Goal: Navigation & Orientation: Find specific page/section

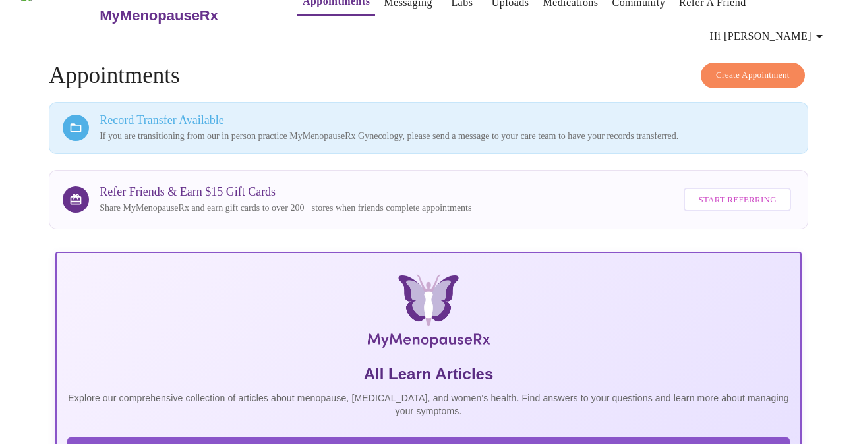
scroll to position [13, 0]
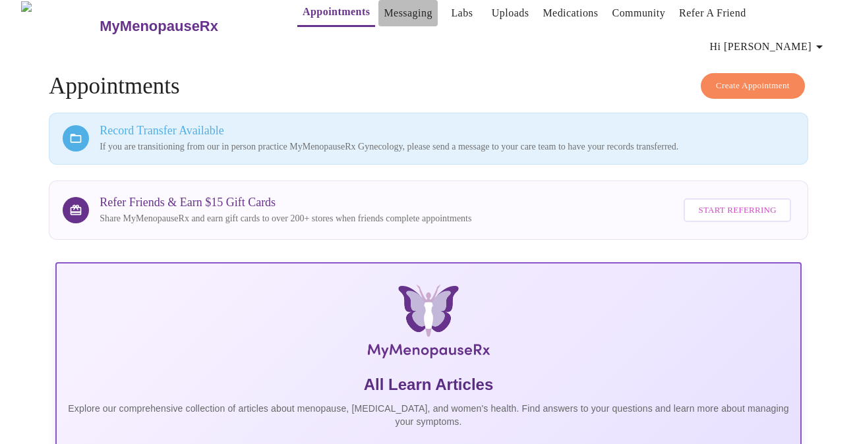
click at [386, 15] on link "Messaging" at bounding box center [408, 13] width 48 height 18
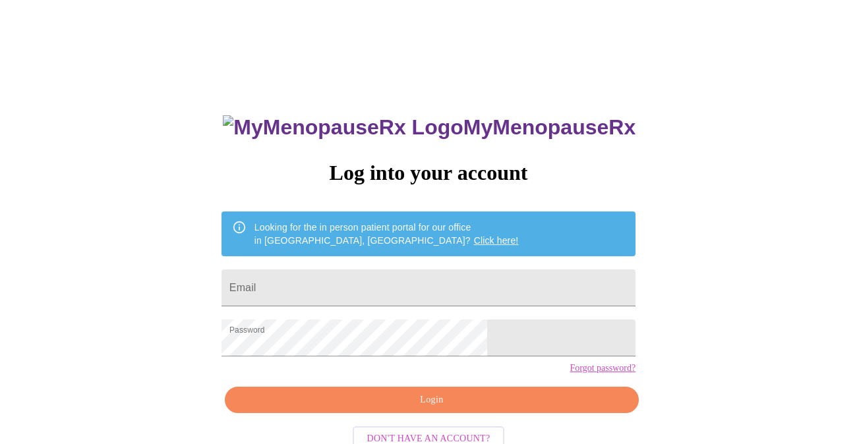
scroll to position [13, 0]
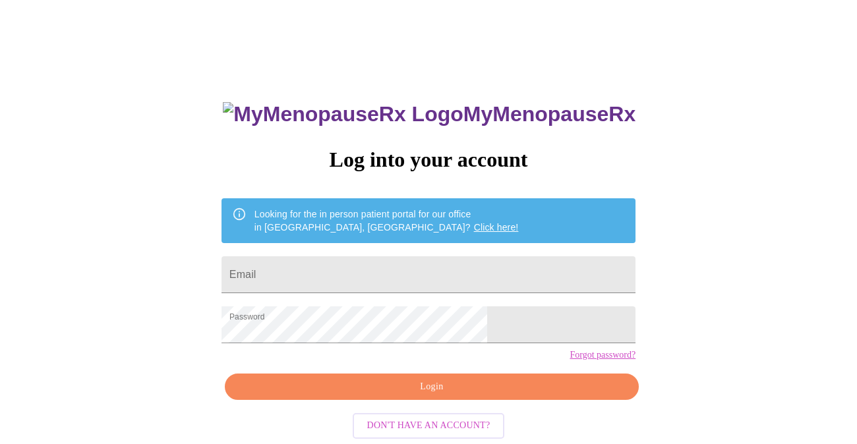
click at [319, 272] on input "Email" at bounding box center [429, 275] width 414 height 37
type input "mmbach4@gmail.com"
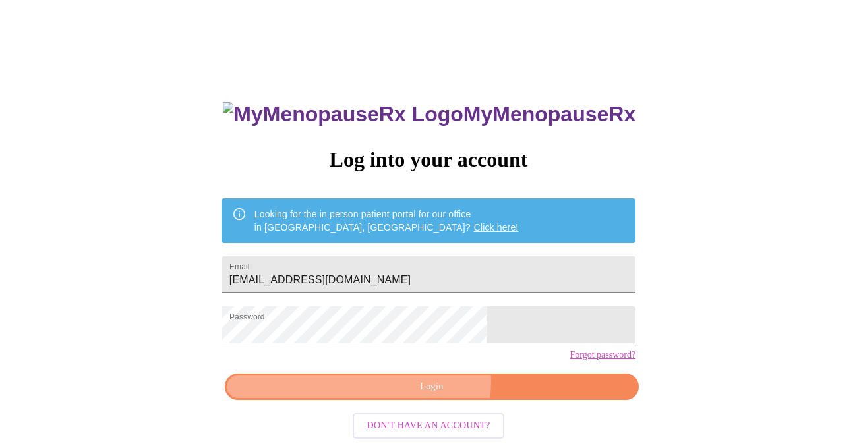
click at [419, 396] on span "Login" at bounding box center [432, 387] width 384 height 16
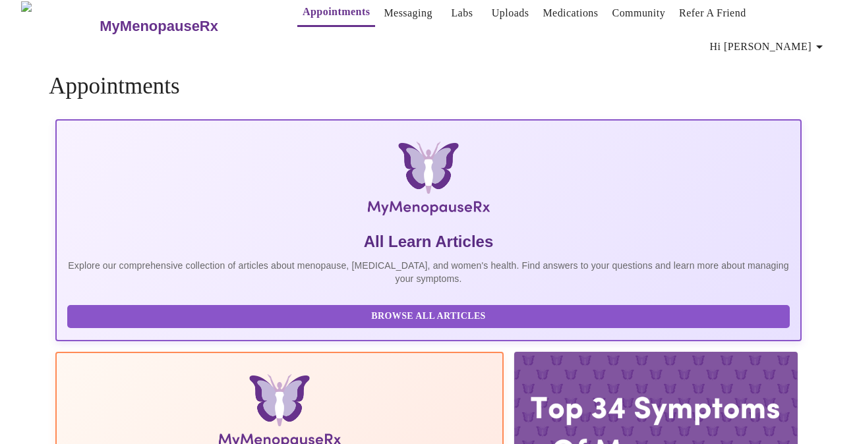
scroll to position [13, 0]
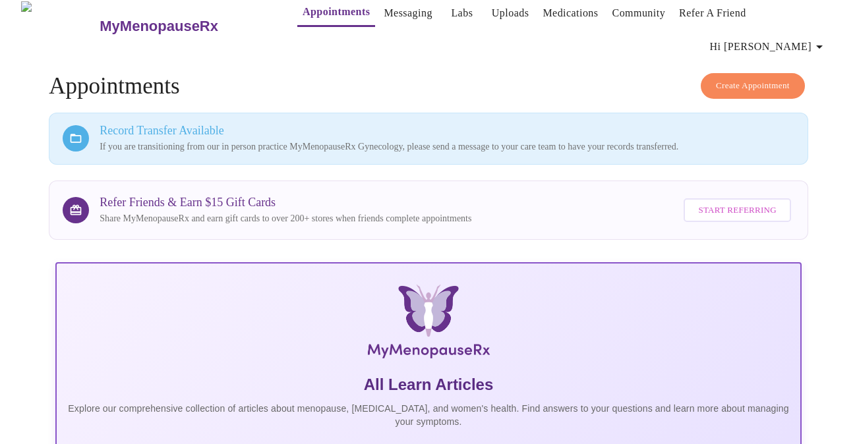
click at [388, 13] on link "Messaging" at bounding box center [408, 13] width 48 height 18
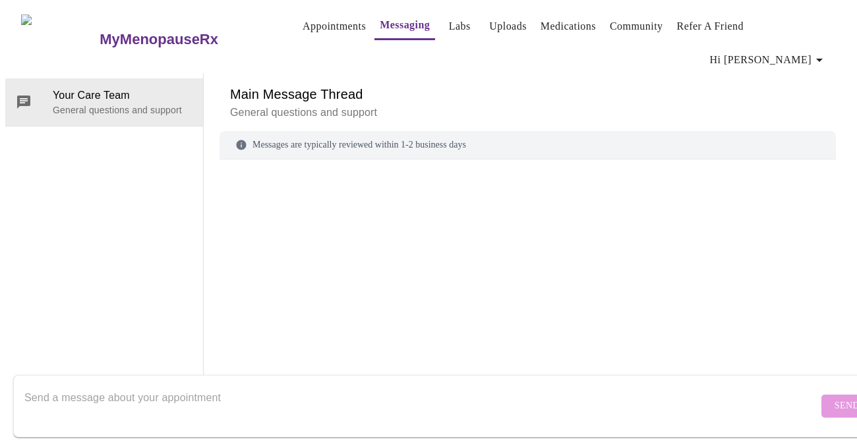
click at [546, 30] on div "MyMenopauseRx Appointments Messaging Labs Uploads Medications Community Refer a…" at bounding box center [428, 208] width 847 height 406
click at [551, 26] on link "Medications" at bounding box center [568, 26] width 55 height 18
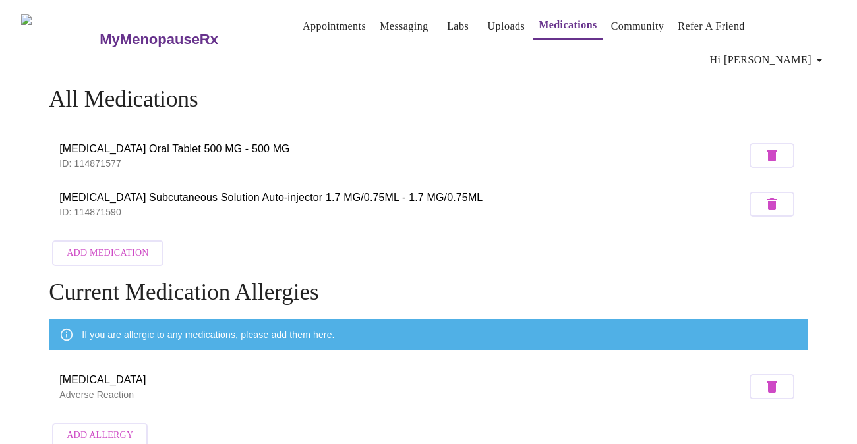
click at [259, 141] on span "Mycophenolate Mofetil Oral Tablet 500 MG - 500 MG" at bounding box center [402, 149] width 687 height 16
click at [277, 141] on span "Mycophenolate Mofetil Oral Tablet 500 MG - 500 MG" at bounding box center [402, 149] width 687 height 16
click at [617, 31] on link "Community" at bounding box center [637, 26] width 53 height 18
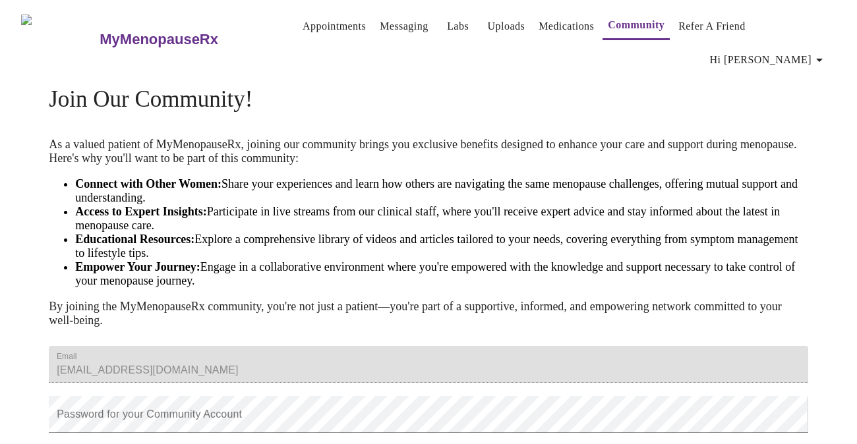
click at [785, 51] on span "Hi [PERSON_NAME]" at bounding box center [768, 60] width 117 height 18
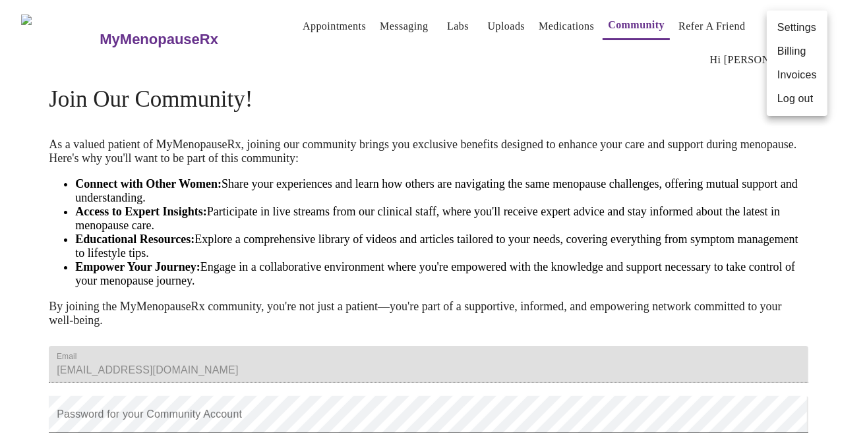
click at [434, 26] on div at bounding box center [433, 222] width 867 height 444
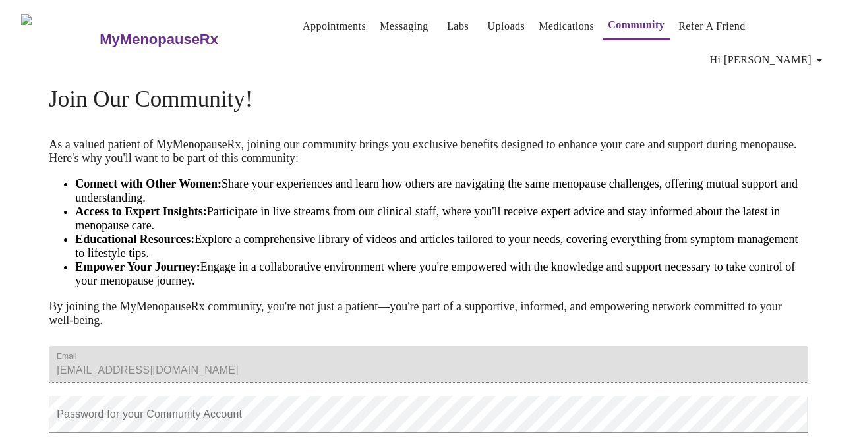
click at [304, 28] on link "Appointments" at bounding box center [334, 26] width 63 height 18
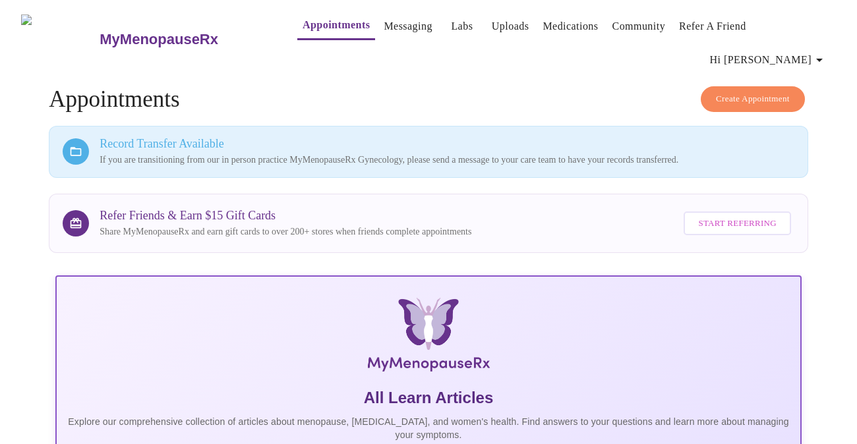
click at [385, 34] on link "Messaging" at bounding box center [408, 26] width 48 height 18
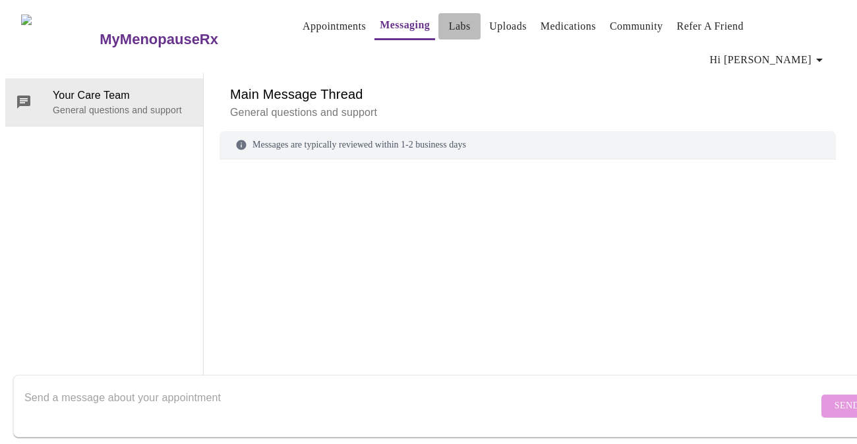
click at [449, 23] on link "Labs" at bounding box center [460, 26] width 22 height 18
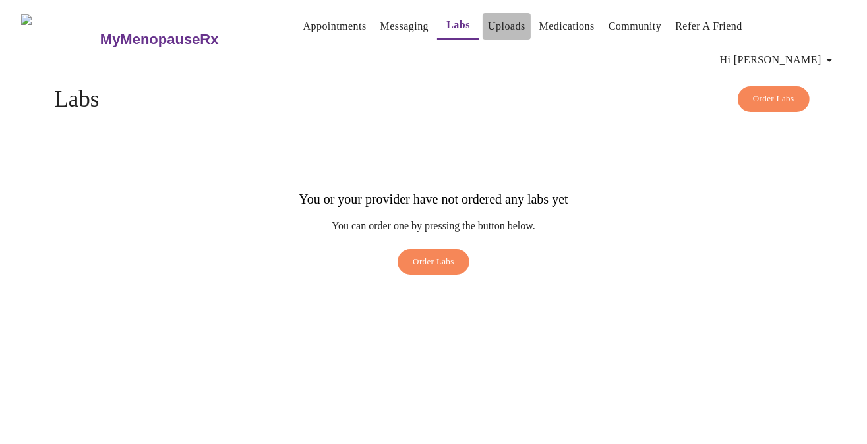
click at [495, 23] on link "Uploads" at bounding box center [507, 26] width 38 height 18
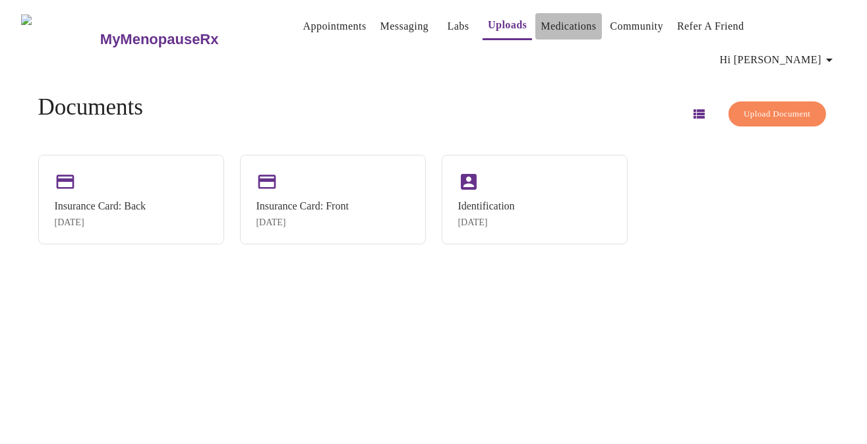
click at [541, 24] on link "Medications" at bounding box center [568, 26] width 55 height 18
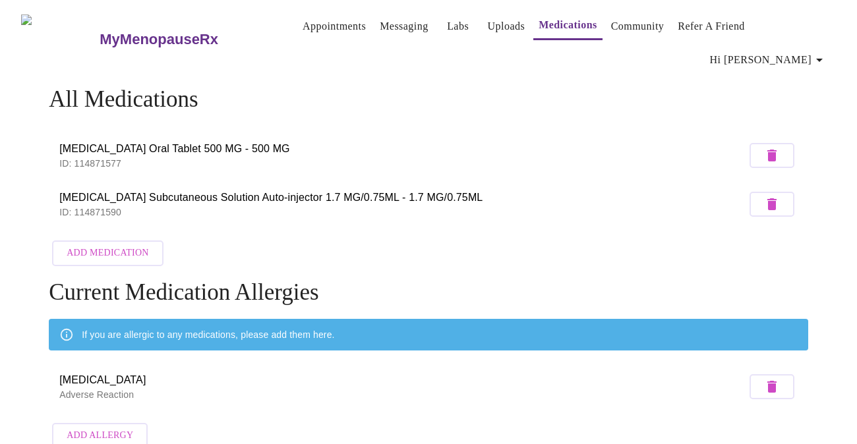
click at [488, 28] on link "Uploads" at bounding box center [507, 26] width 38 height 18
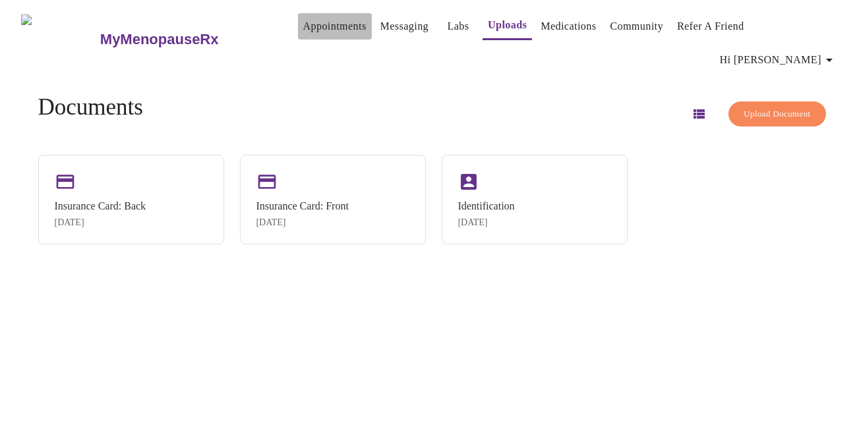
click at [320, 30] on link "Appointments" at bounding box center [334, 26] width 63 height 18
